Goal: Task Accomplishment & Management: Use online tool/utility

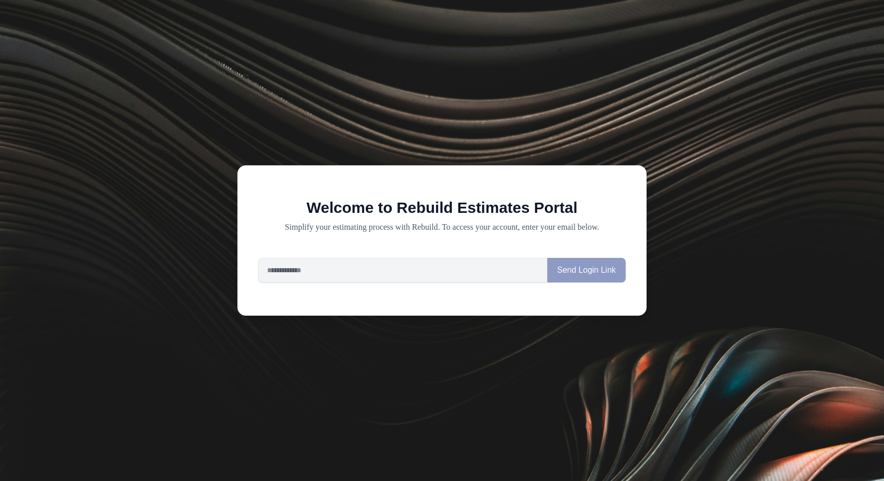
click at [458, 31] on div "Welcome to Rebuild Estimates Portal Simplify your estimating process with Rebui…" at bounding box center [442, 240] width 884 height 481
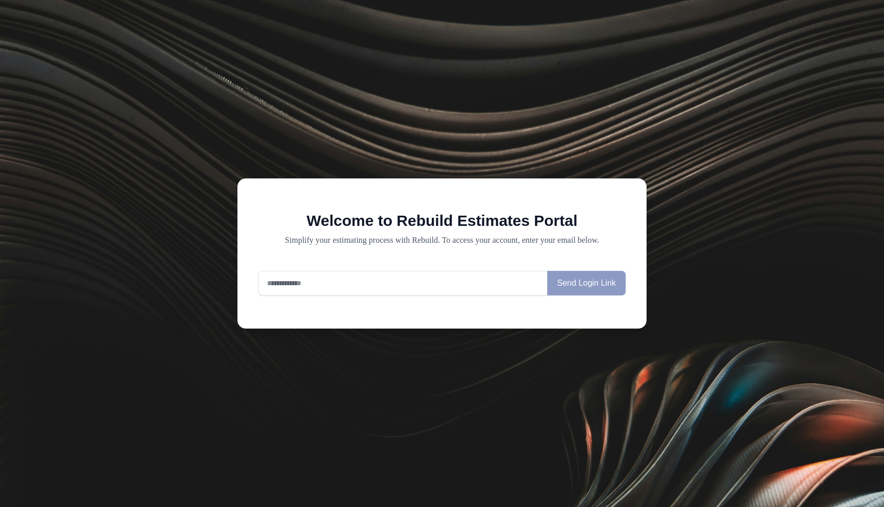
click at [404, 279] on input "email" at bounding box center [402, 283] width 289 height 25
type input "**********"
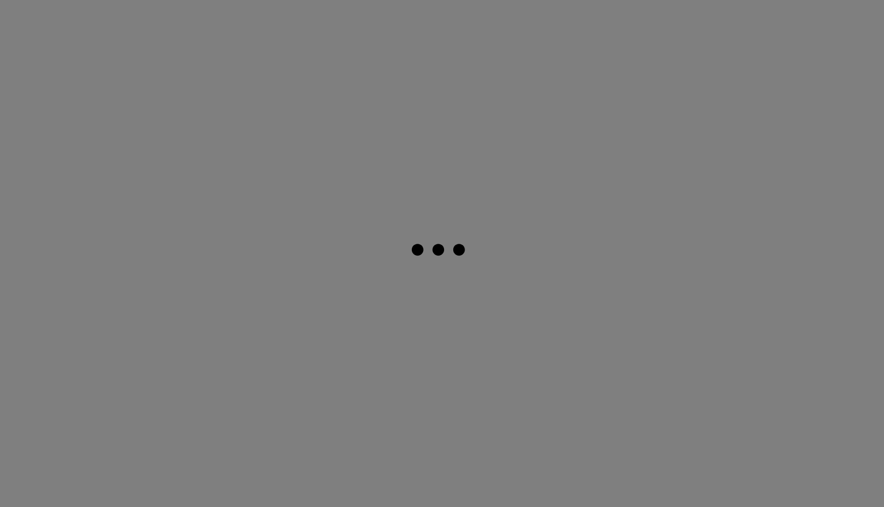
click at [352, 147] on div at bounding box center [442, 253] width 884 height 507
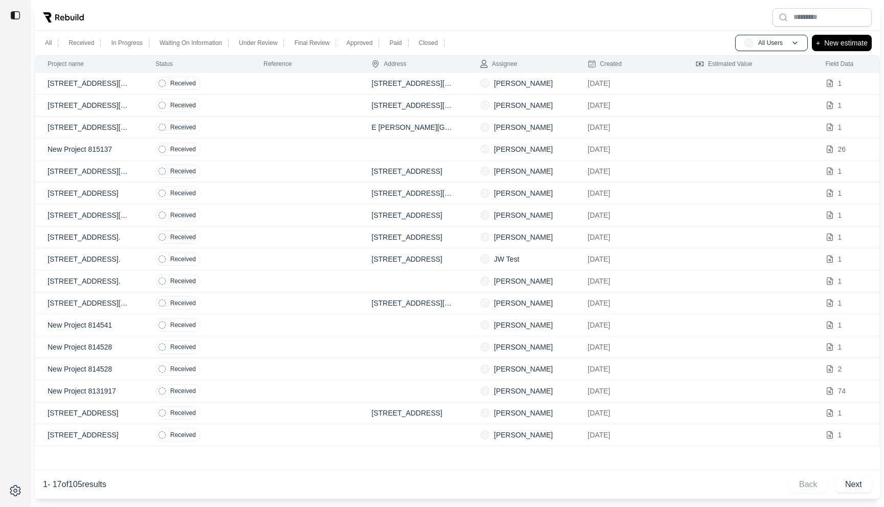
click at [232, 84] on td "Received" at bounding box center [197, 84] width 108 height 22
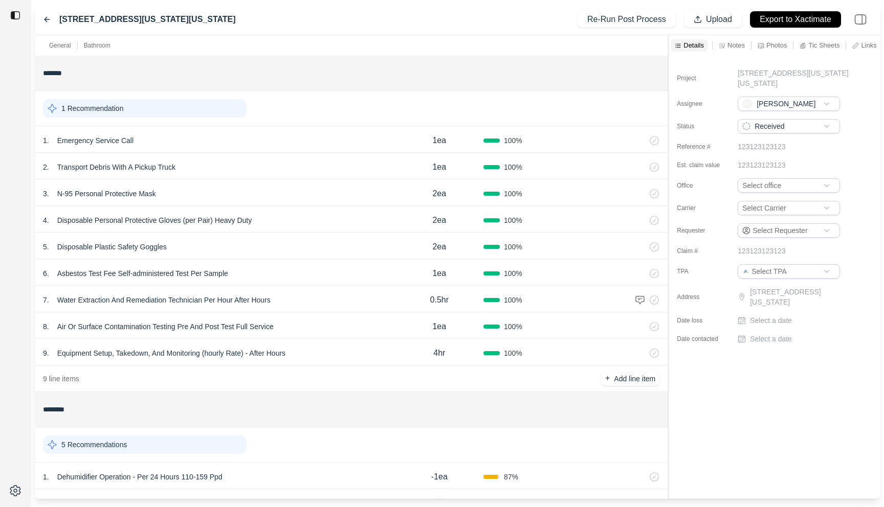
click at [46, 17] on icon at bounding box center [46, 19] width 5 height 5
